Goal: Task Accomplishment & Management: Use online tool/utility

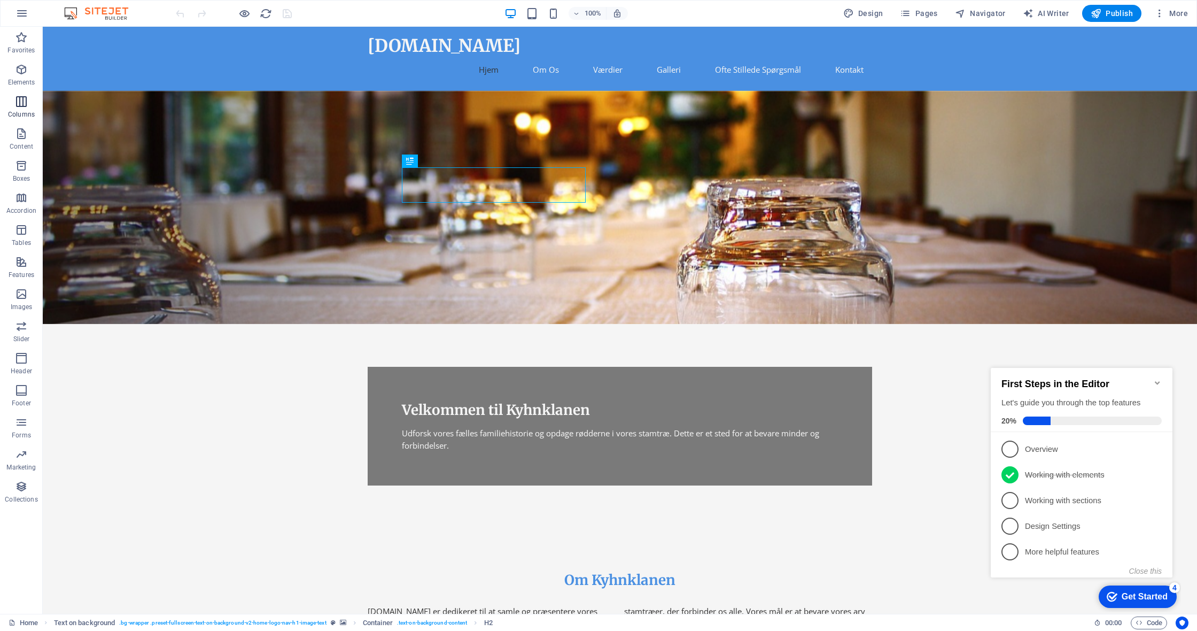
click at [20, 100] on icon "button" at bounding box center [21, 101] width 13 height 13
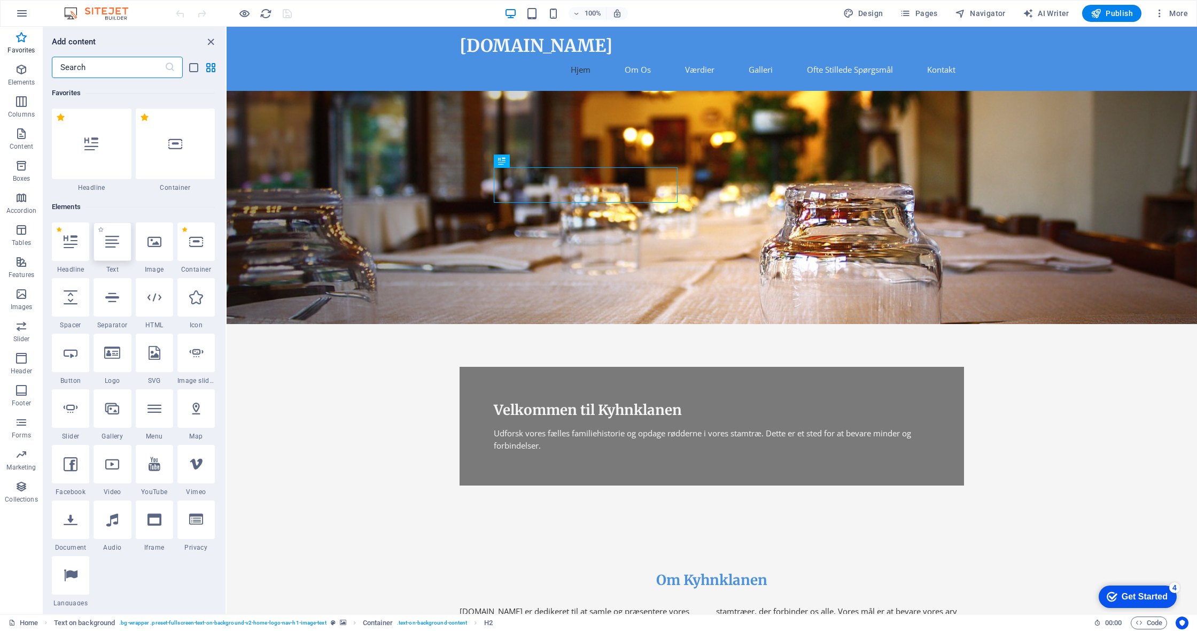
click at [121, 239] on div at bounding box center [112, 241] width 37 height 38
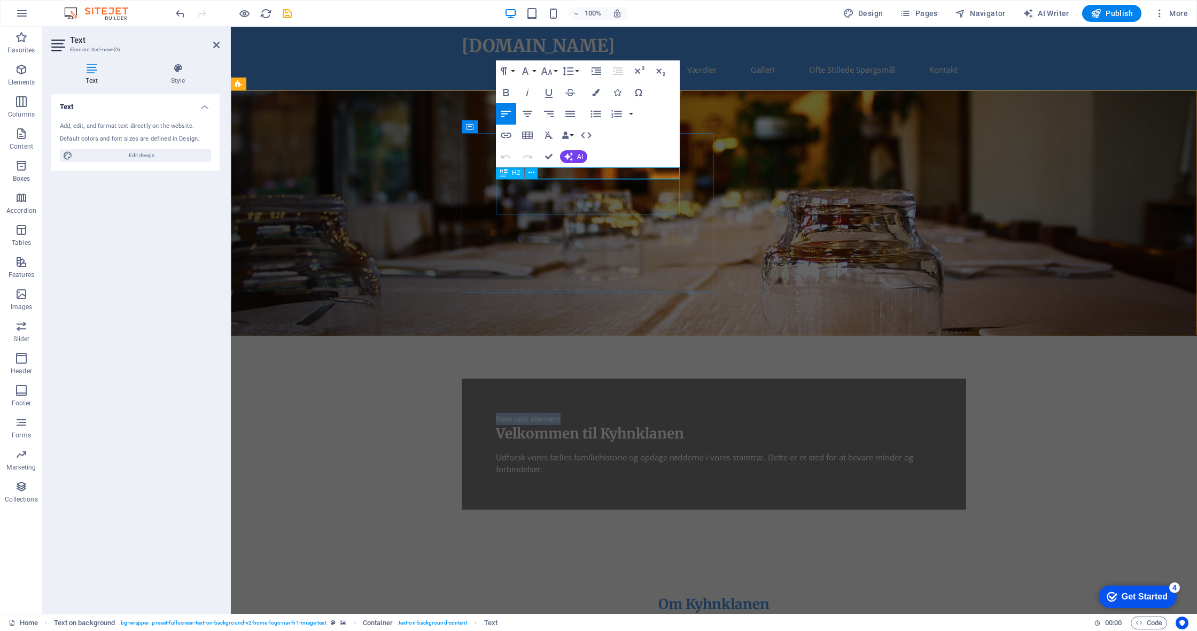
scroll to position [2, 0]
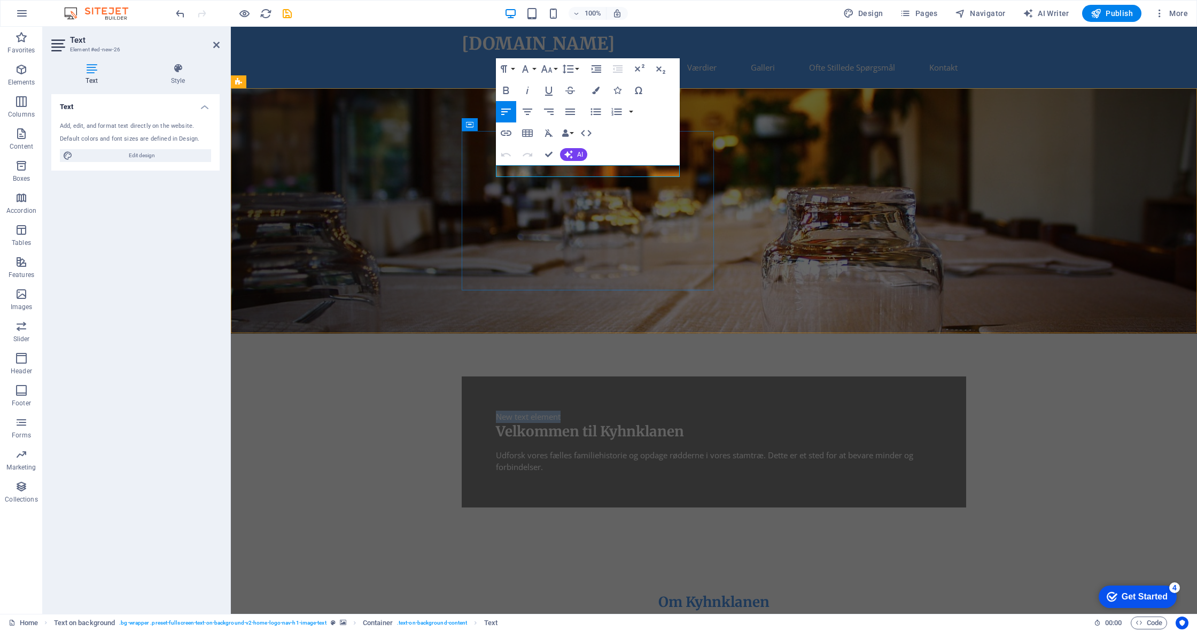
click at [563, 410] on p "New text element" at bounding box center [714, 416] width 436 height 12
drag, startPoint x: 523, startPoint y: 169, endPoint x: 486, endPoint y: 169, distance: 36.9
click at [486, 376] on div "New text element Velkommen til Kyhnklanen Udforsk vores fælles familiehistorie …" at bounding box center [714, 441] width 504 height 131
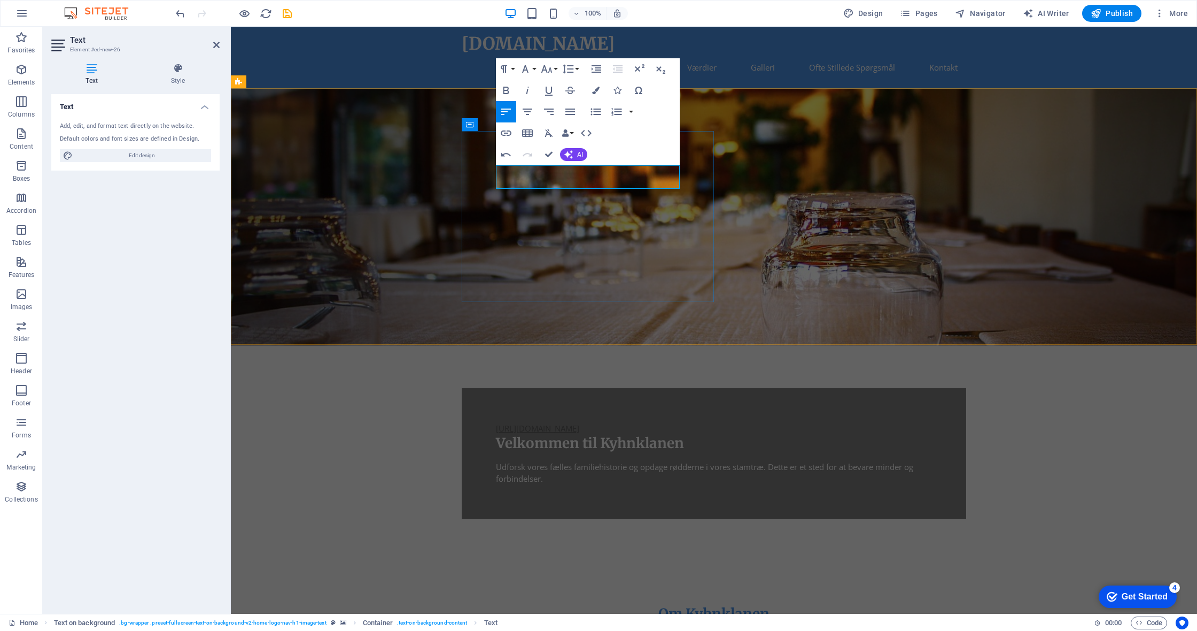
click at [567, 423] on link "[URL][DOMAIN_NAME]" at bounding box center [537, 428] width 83 height 11
drag, startPoint x: 636, startPoint y: 180, endPoint x: 467, endPoint y: 167, distance: 169.3
click at [467, 388] on div "[URL][DOMAIN_NAME] [URL][DOMAIN_NAME] Velkommen til Kyhnklanen Udforsk vores fæ…" at bounding box center [714, 453] width 504 height 131
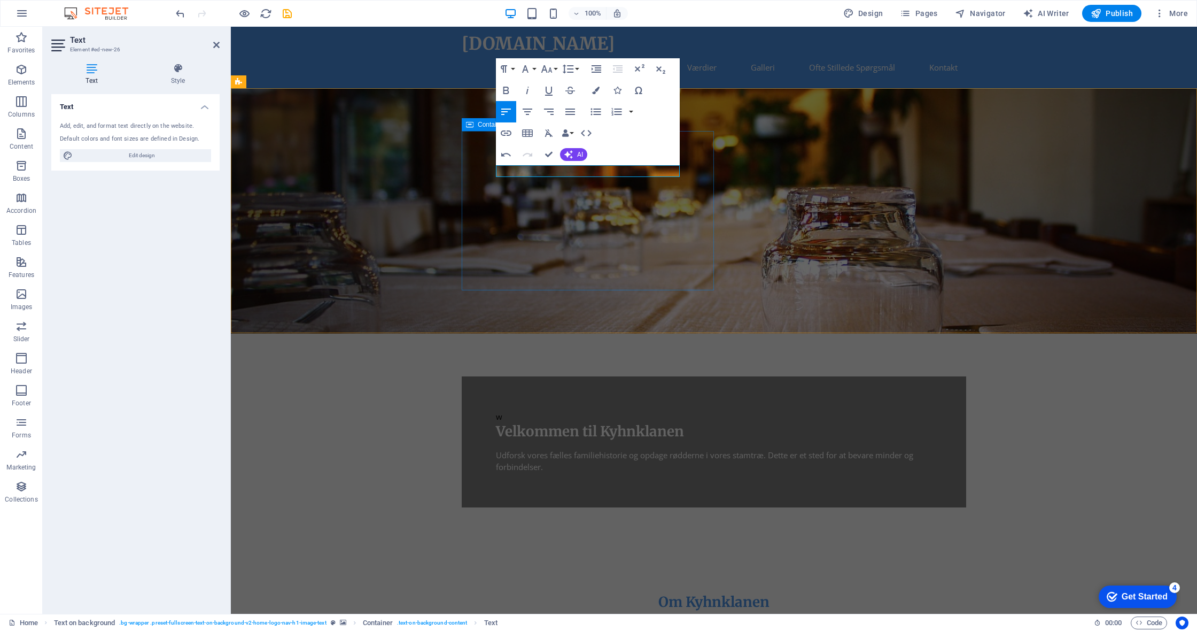
scroll to position [1, 0]
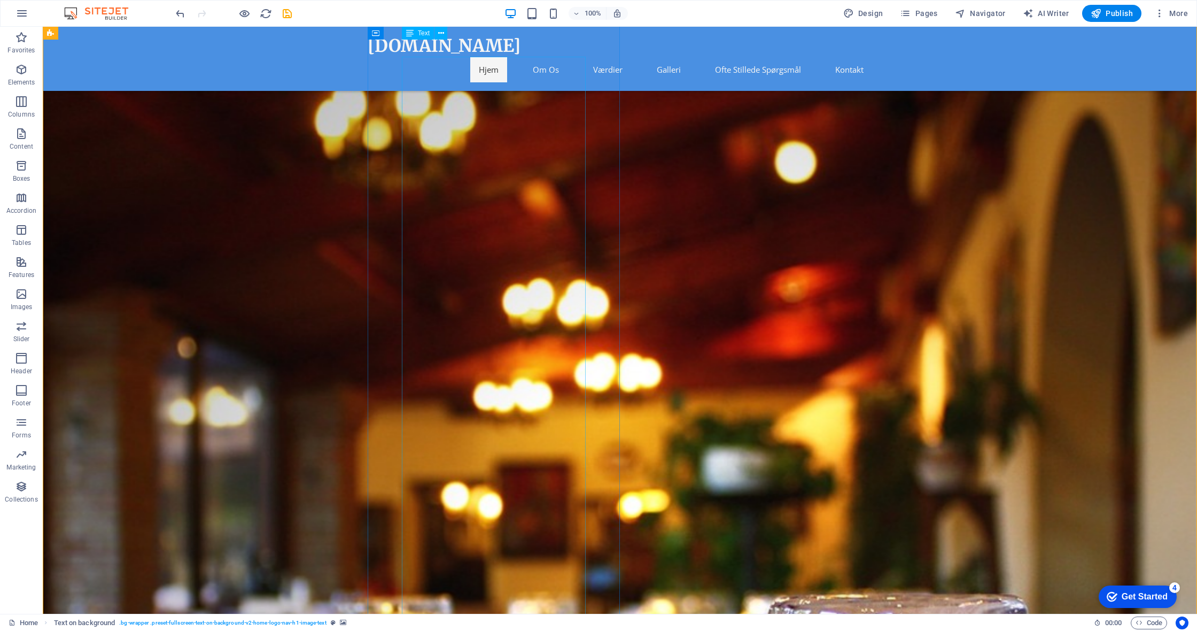
scroll to position [92, 0]
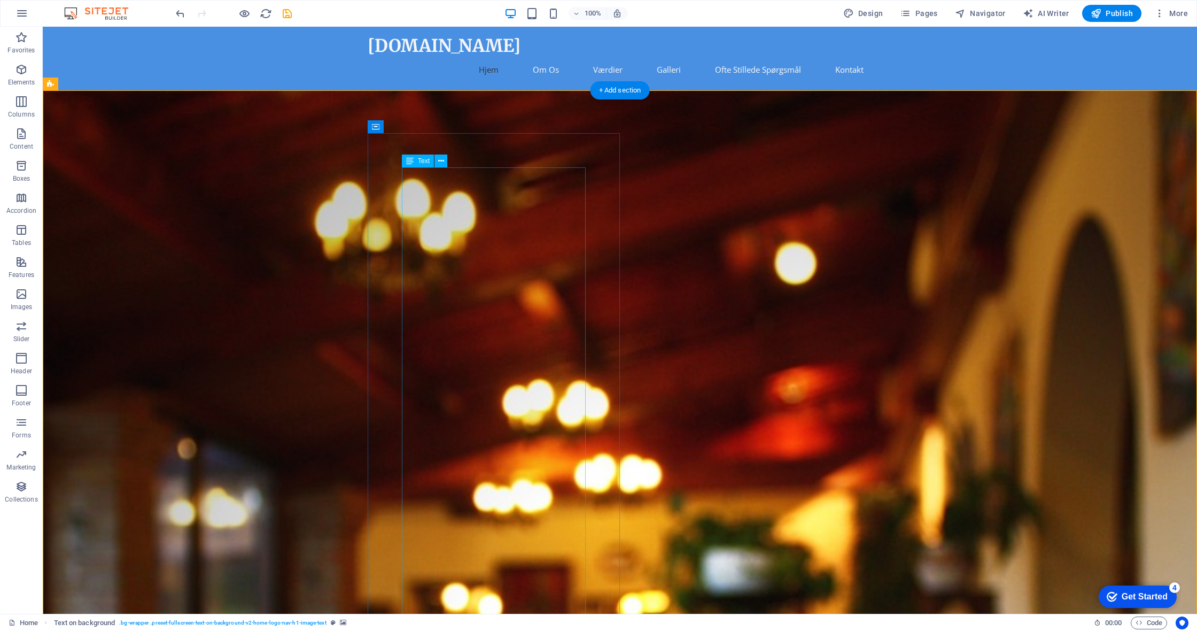
scroll to position [0, 0]
drag, startPoint x: 533, startPoint y: 229, endPoint x: 437, endPoint y: 182, distance: 107.8
click at [425, 160] on span "Text" at bounding box center [424, 161] width 12 height 6
click at [442, 162] on icon at bounding box center [441, 160] width 6 height 11
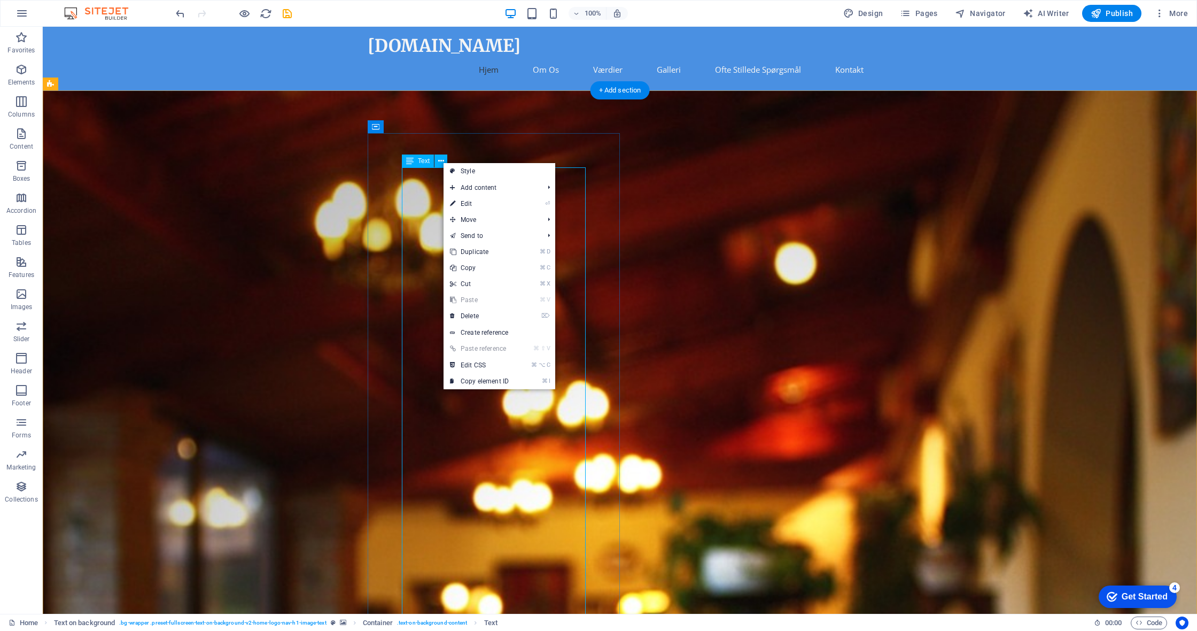
click at [421, 162] on span "Text" at bounding box center [424, 161] width 12 height 6
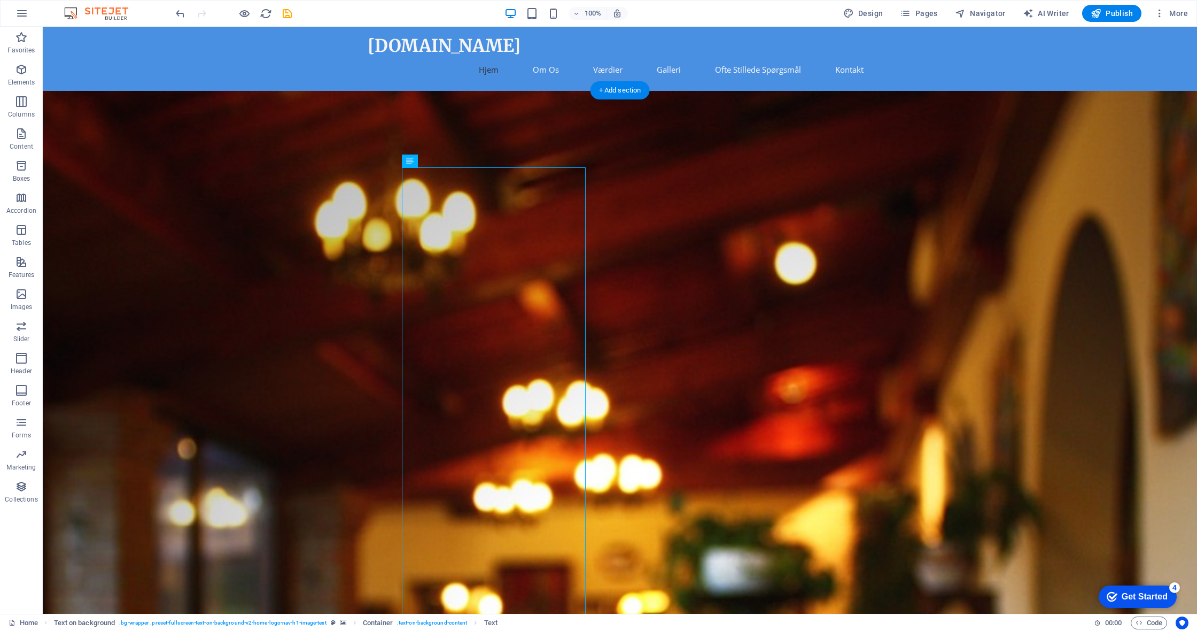
drag, startPoint x: 567, startPoint y: 199, endPoint x: 522, endPoint y: 183, distance: 48.2
drag, startPoint x: 524, startPoint y: 197, endPoint x: 502, endPoint y: 183, distance: 26.2
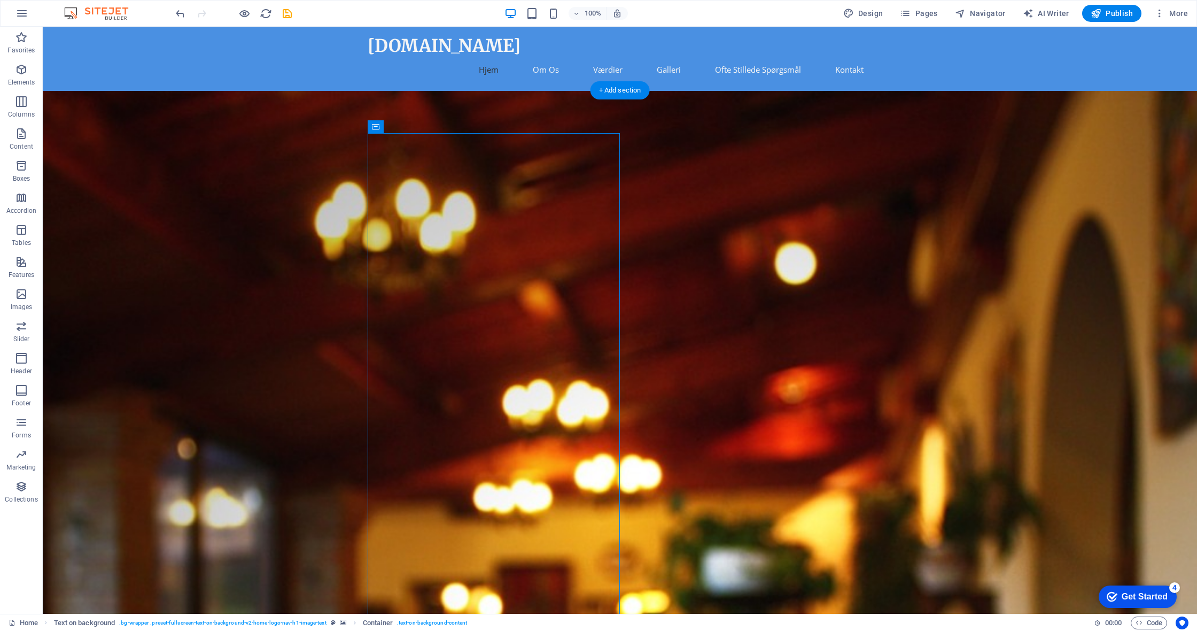
drag, startPoint x: 444, startPoint y: 156, endPoint x: 352, endPoint y: 119, distance: 98.5
drag, startPoint x: 515, startPoint y: 265, endPoint x: 486, endPoint y: 253, distance: 30.7
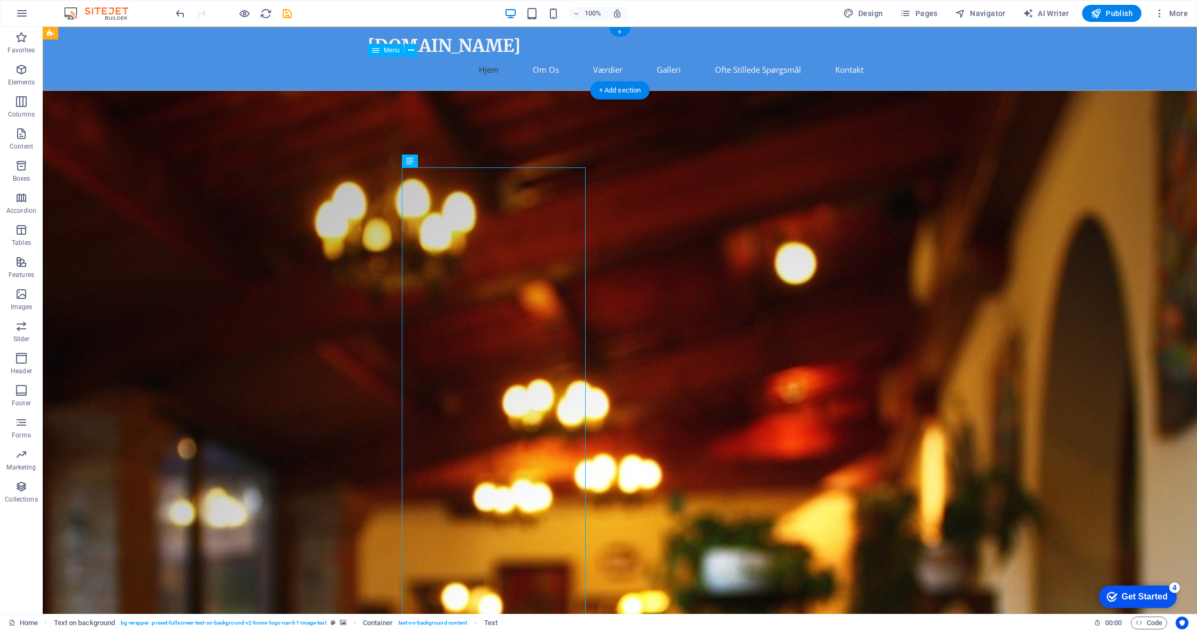
click at [545, 71] on nav "Hjem Om Os Værdier Galleri Ofte Stillede Spørgsmål Kontakt" at bounding box center [620, 69] width 504 height 25
click at [549, 68] on nav "Hjem Om Os Værdier Galleri Ofte Stillede Spørgsmål Kontakt" at bounding box center [620, 69] width 504 height 25
click at [481, 69] on nav "Hjem Om Os Værdier Galleri Ofte Stillede Spørgsmål Kontakt" at bounding box center [620, 69] width 504 height 25
click at [752, 68] on nav "Hjem Om Os Værdier Galleri Ofte Stillede Spørgsmål Kontakt" at bounding box center [620, 69] width 504 height 25
click at [441, 44] on div "[DOMAIN_NAME]" at bounding box center [620, 46] width 504 height 22
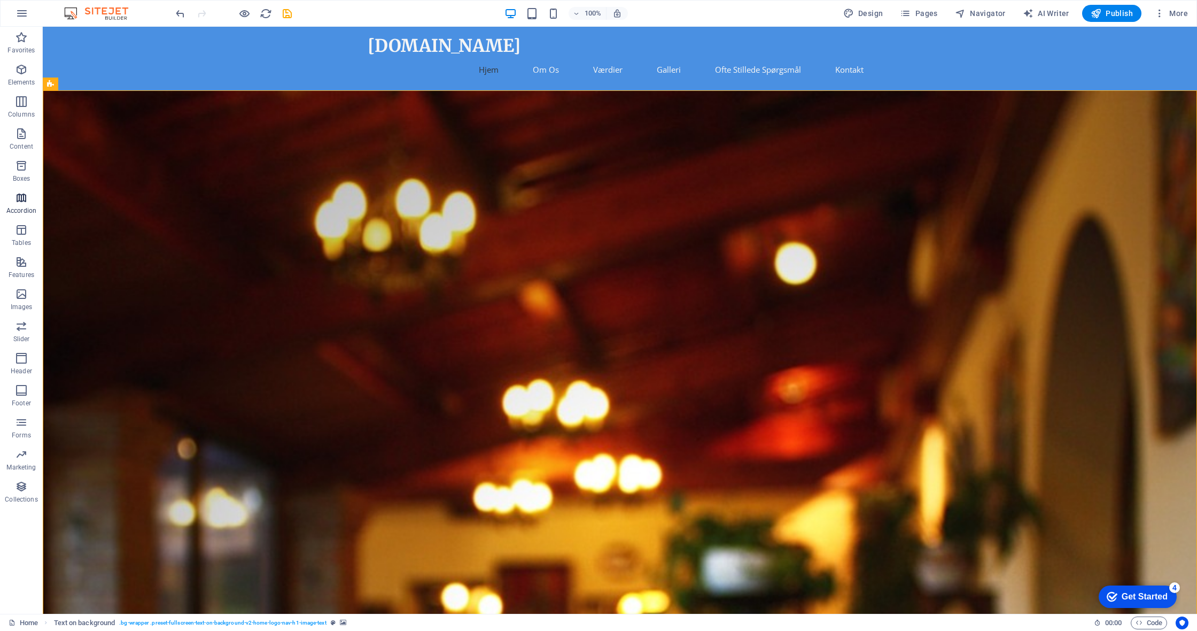
click at [21, 197] on icon "button" at bounding box center [21, 197] width 13 height 13
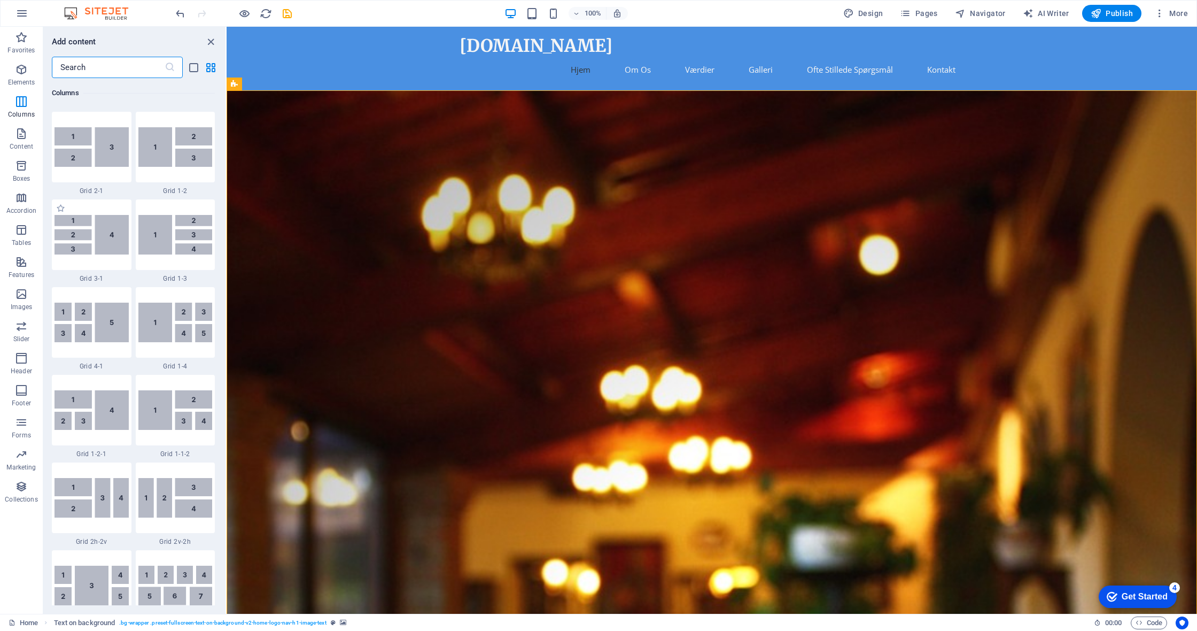
scroll to position [1312, 0]
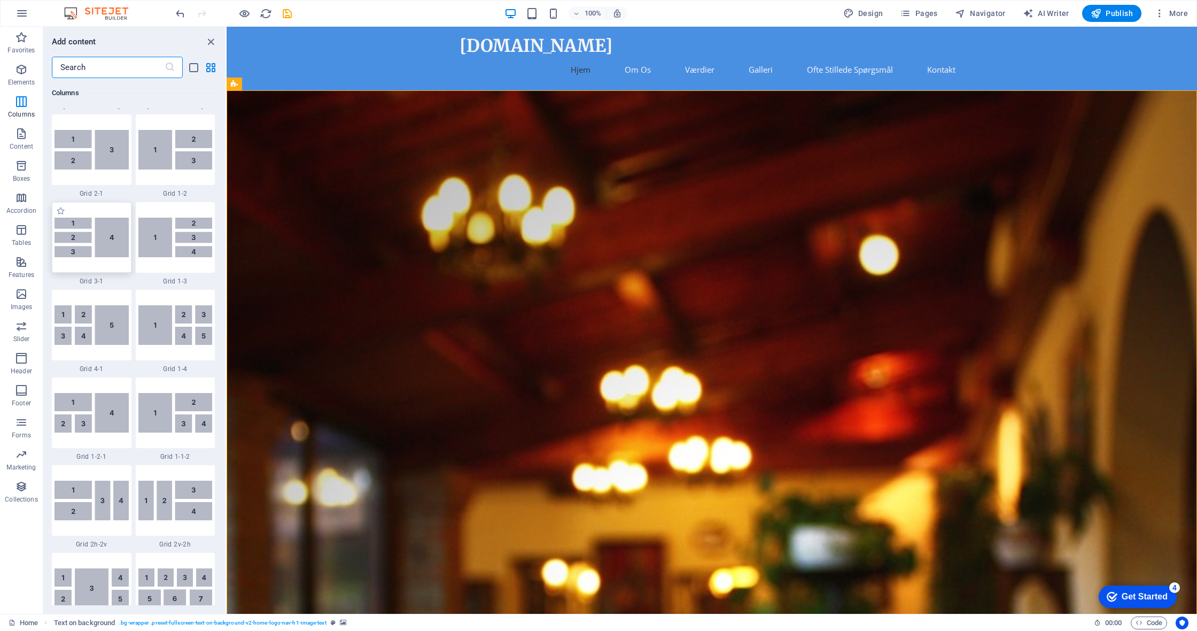
click at [104, 238] on img at bounding box center [92, 237] width 74 height 40
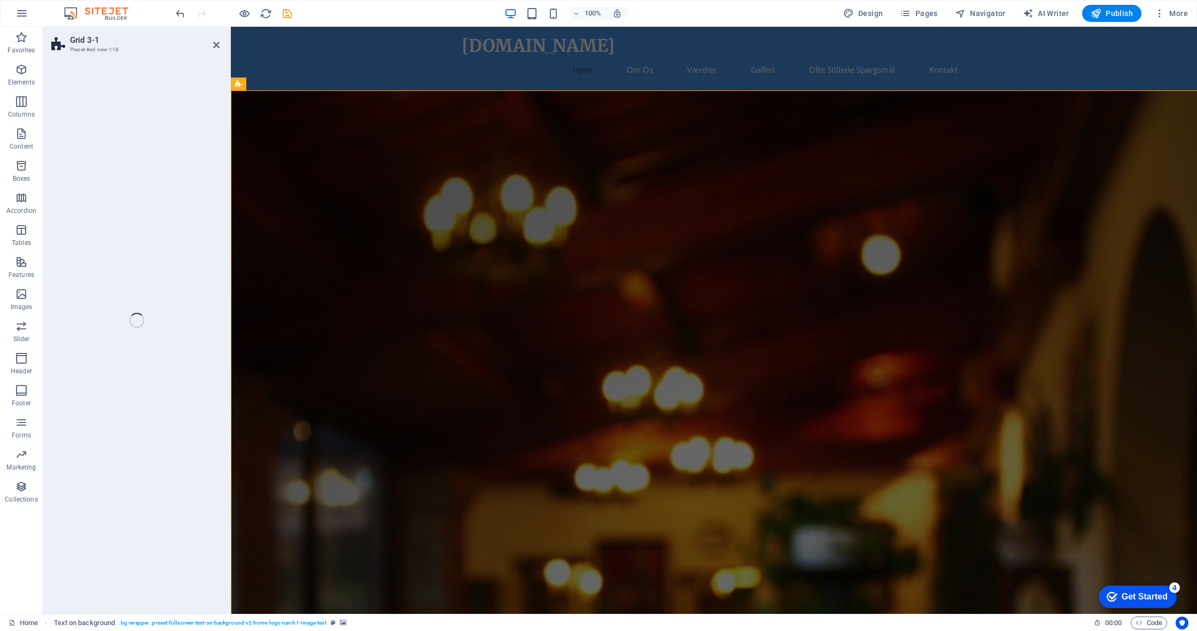
select select "rem"
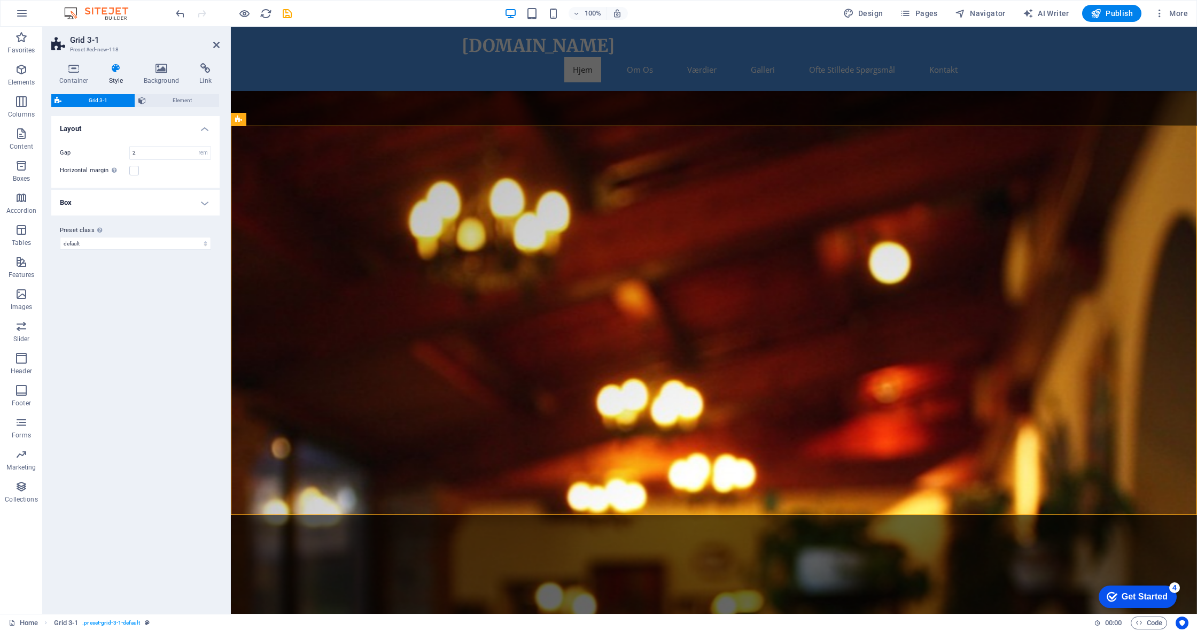
scroll to position [1207, 0]
